Goal: Task Accomplishment & Management: Manage account settings

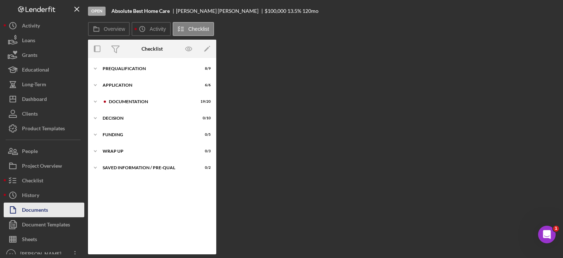
click at [36, 211] on div "Documents" at bounding box center [35, 210] width 26 height 17
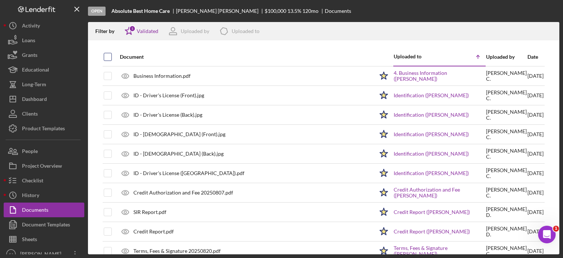
click at [106, 56] on input "checkbox" at bounding box center [107, 56] width 7 height 7
checkbox input "true"
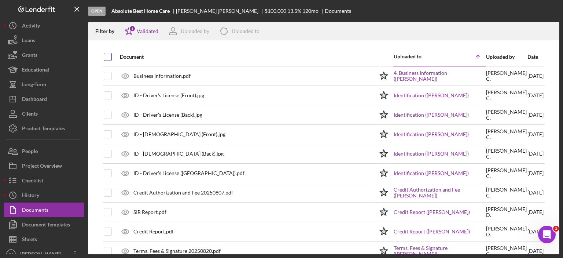
checkbox input "true"
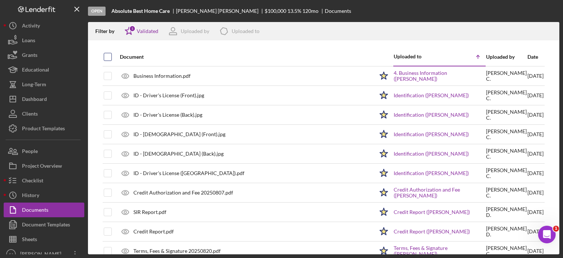
checkbox input "true"
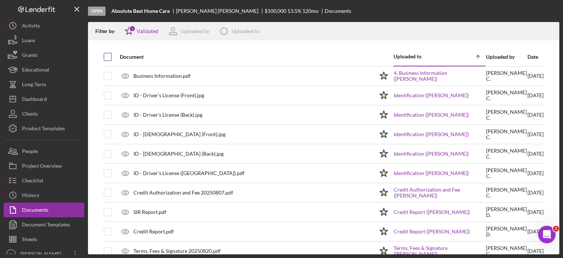
checkbox input "true"
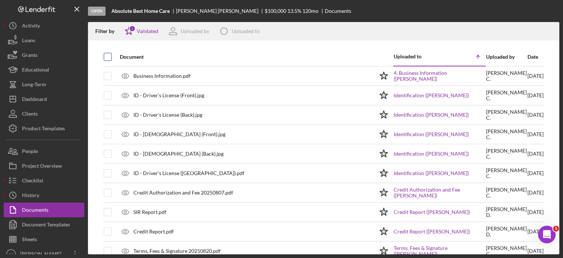
checkbox input "true"
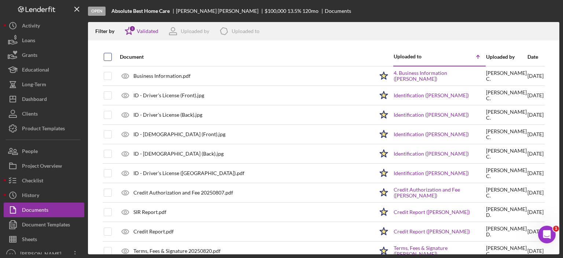
checkbox input "true"
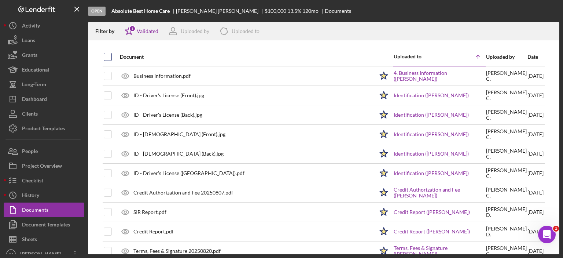
checkbox input "true"
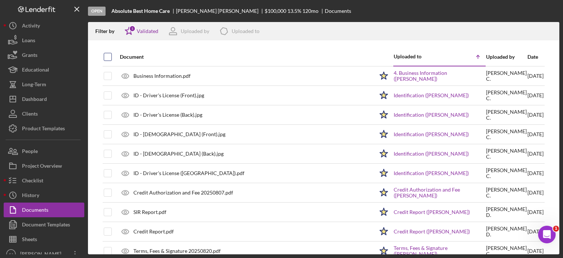
checkbox input "true"
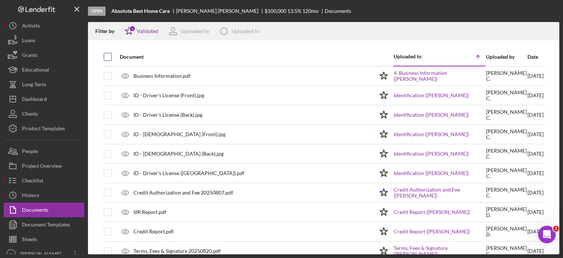
checkbox input "true"
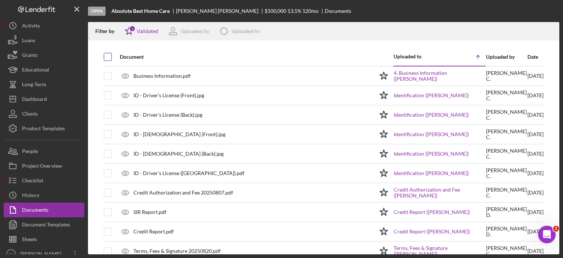
checkbox input "true"
click at [548, 33] on icon "Icon/Download" at bounding box center [550, 31] width 17 height 17
